Goal: Find specific page/section: Find specific page/section

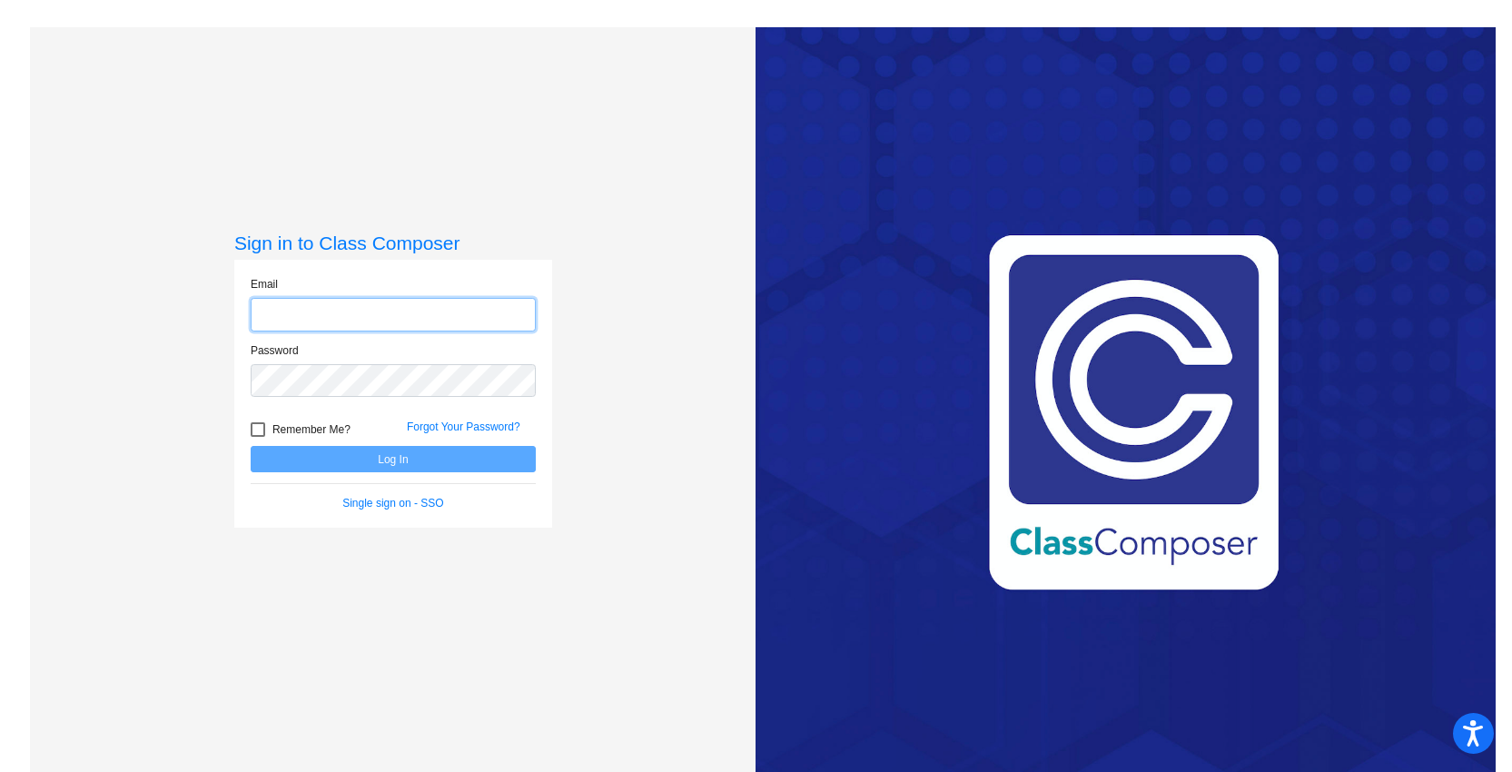
type input "[EMAIL_ADDRESS][DOMAIN_NAME]"
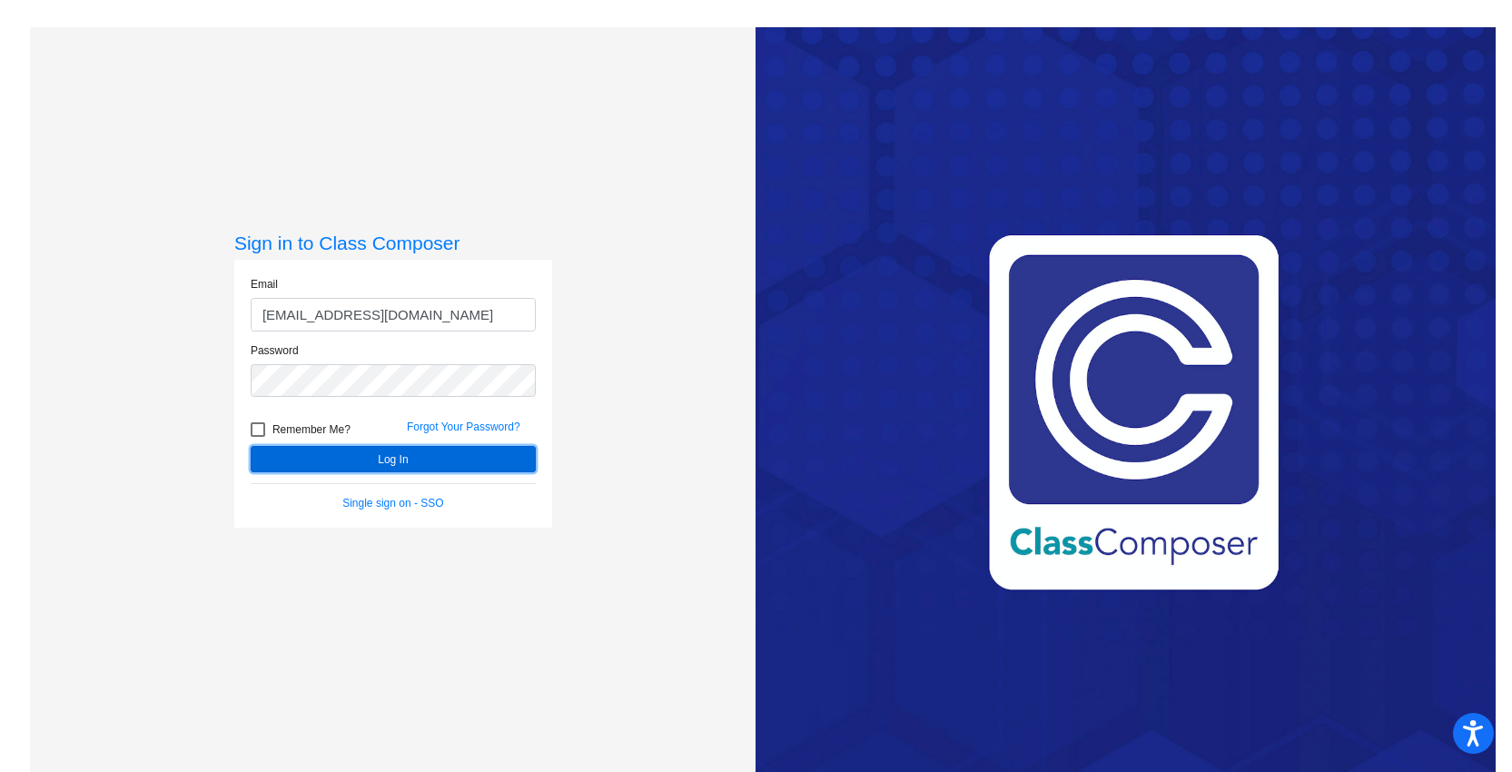
click at [483, 467] on button "Log In" at bounding box center [393, 459] width 285 height 26
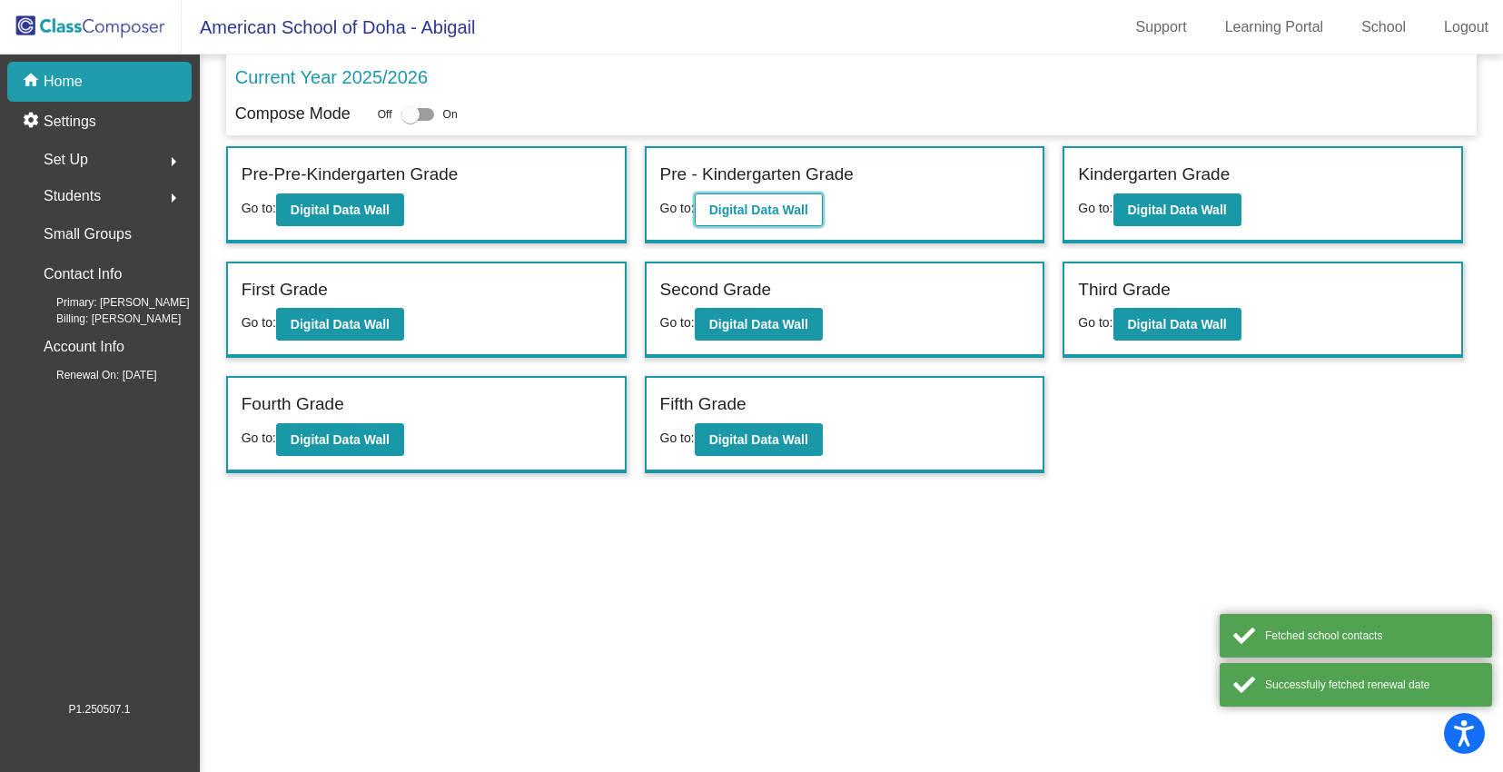
click at [805, 222] on button "Digital Data Wall" at bounding box center [759, 209] width 128 height 33
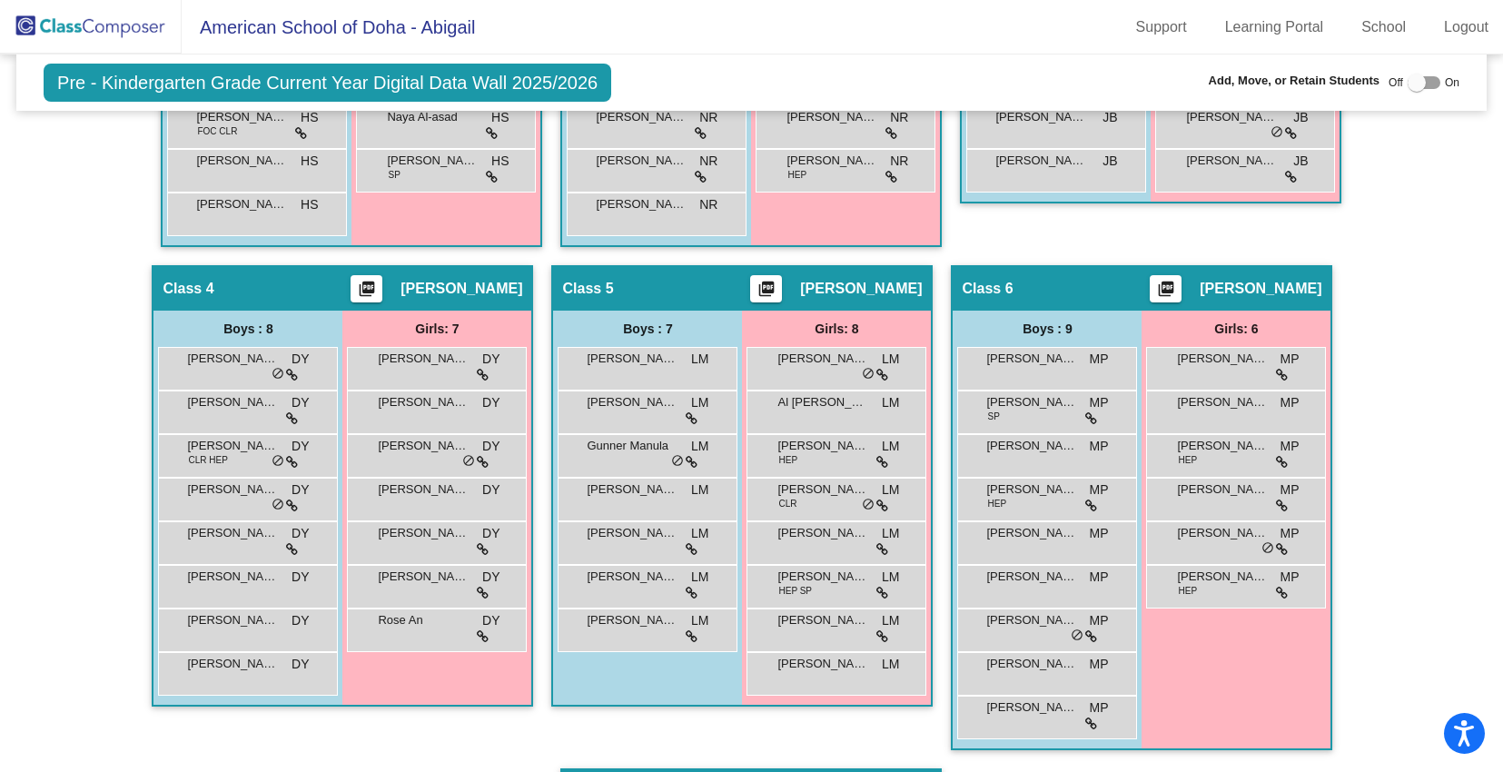
scroll to position [767, 0]
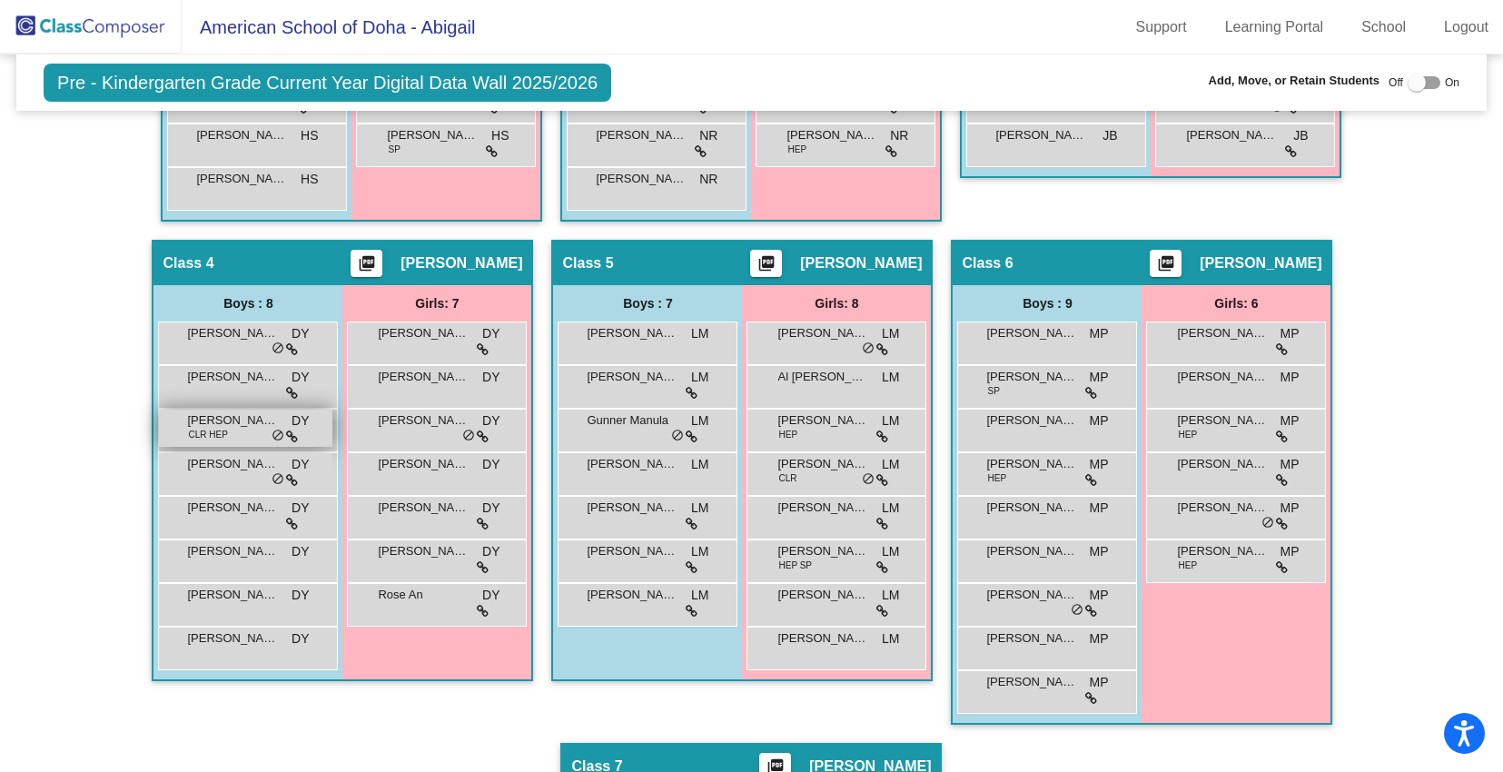
click at [192, 431] on span "CLR HEP" at bounding box center [207, 435] width 39 height 14
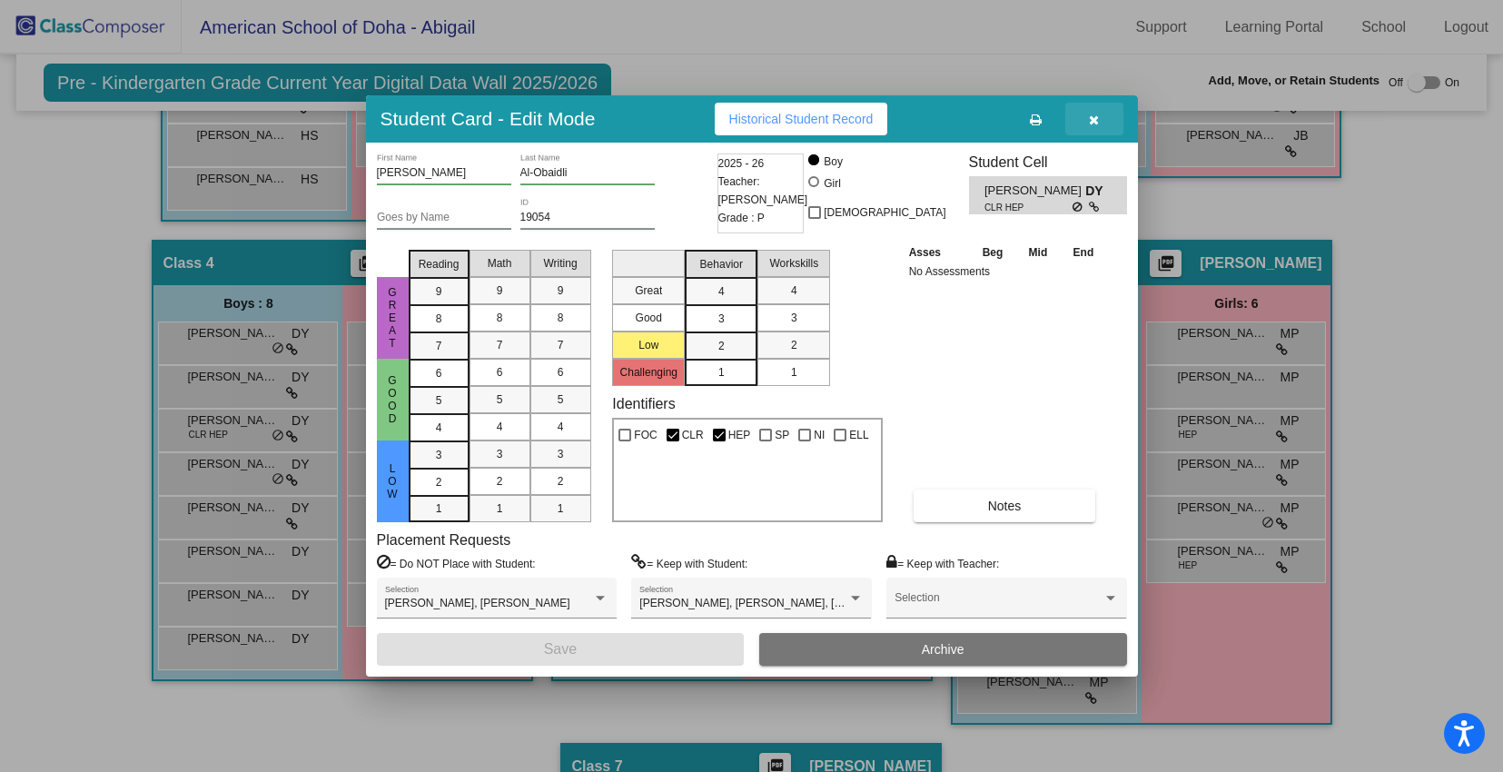
click at [1097, 121] on icon "button" at bounding box center [1094, 119] width 10 height 13
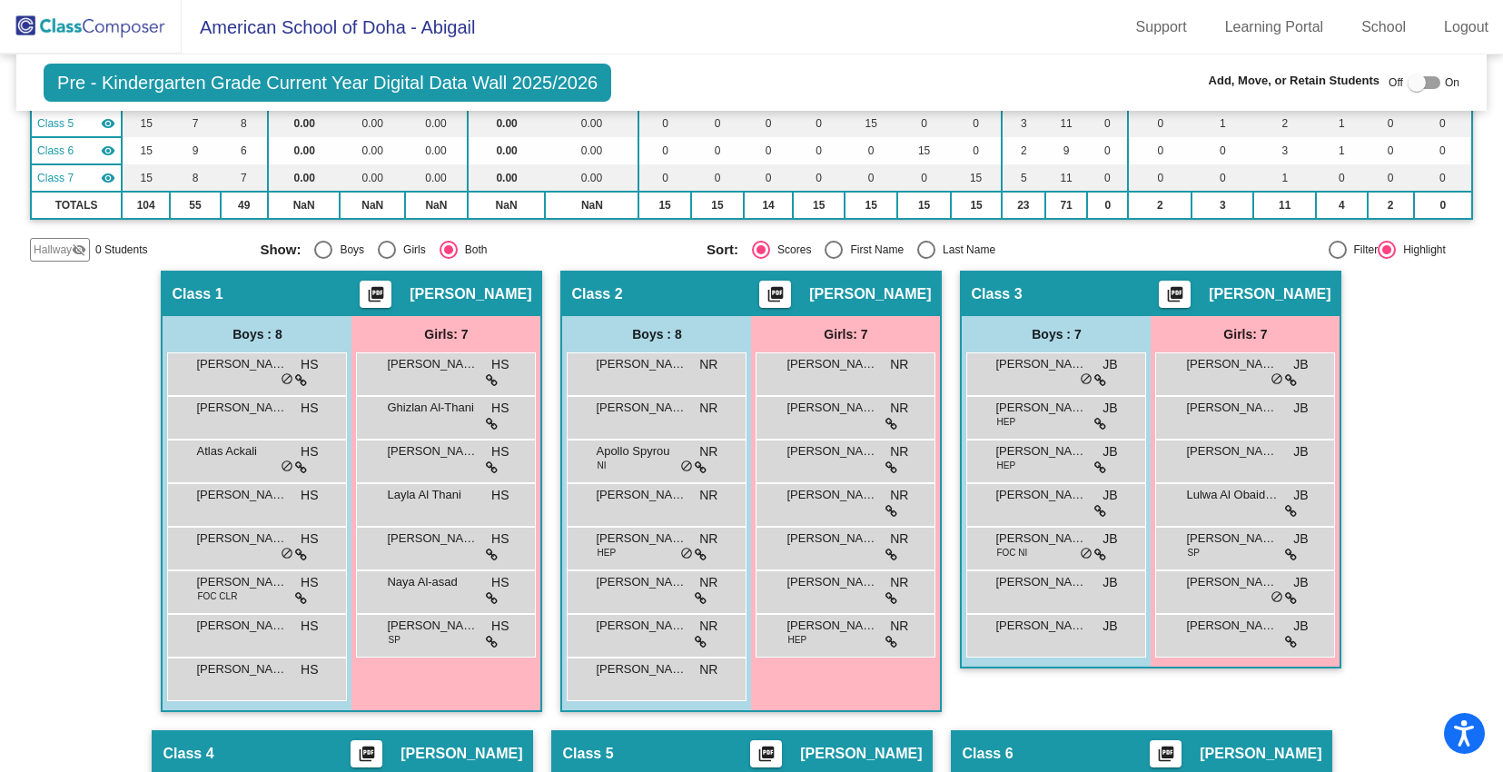
scroll to position [268, 0]
